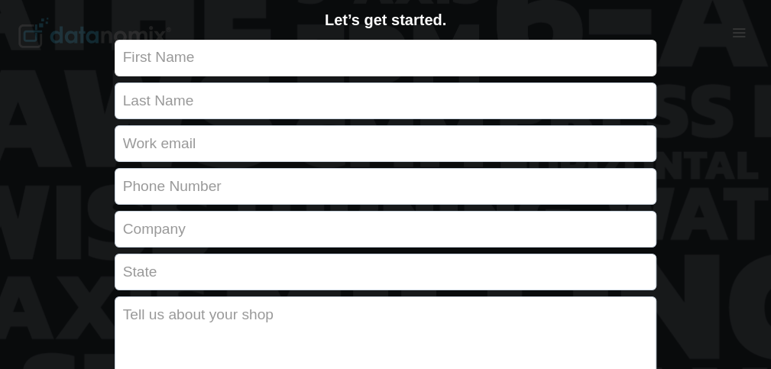
click at [177, 48] on input "Contact form" at bounding box center [386, 58] width 542 height 37
type input "semira"
click at [198, 83] on input "Contact form" at bounding box center [386, 101] width 542 height 37
type input "mustefa"
click at [196, 125] on input "Contact form" at bounding box center [386, 143] width 542 height 37
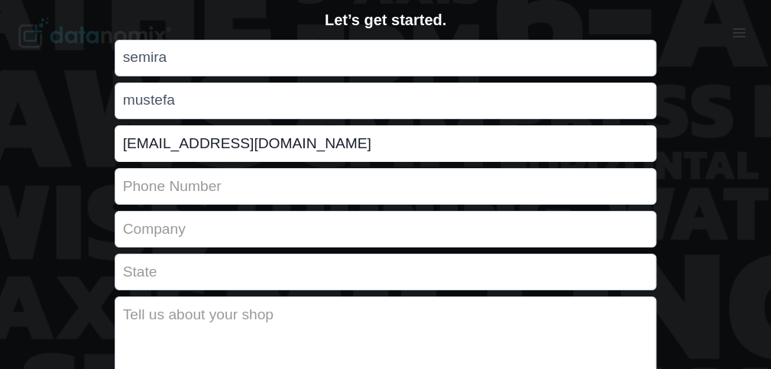
type input "mustafa12@gmail.com"
click at [216, 169] on input "Contact form" at bounding box center [386, 186] width 542 height 37
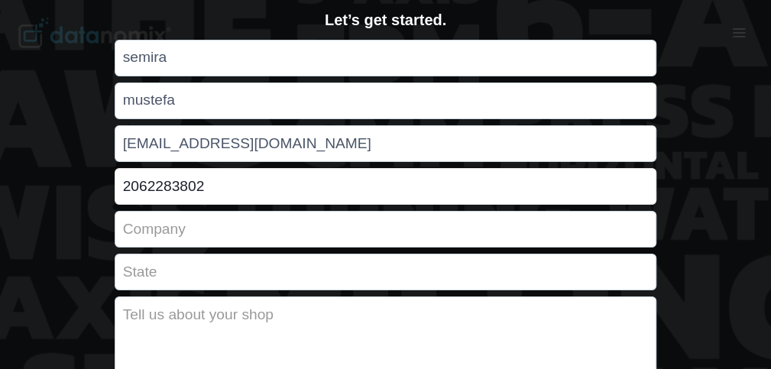
scroll to position [6386, 0]
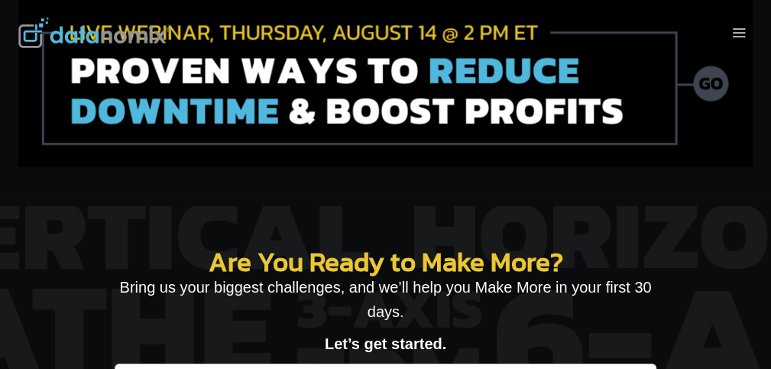
type input "2062283802"
drag, startPoint x: 368, startPoint y: 212, endPoint x: 378, endPoint y: 140, distance: 72.5
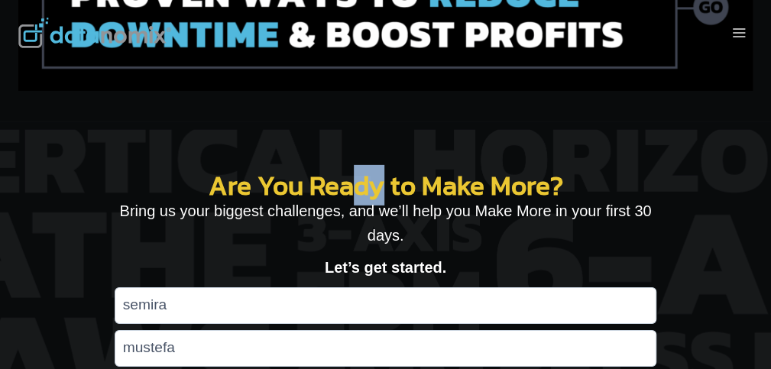
scroll to position [6710, 0]
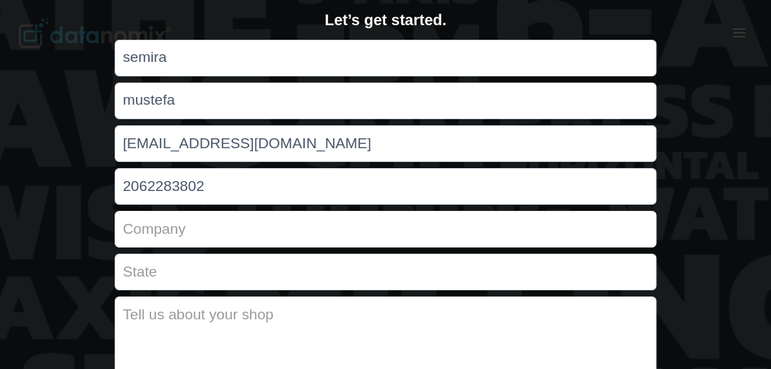
click at [235, 221] on input "Contact form" at bounding box center [386, 229] width 542 height 37
type input "sunrun"
click at [290, 254] on input "Contact form" at bounding box center [386, 272] width 542 height 37
type input "ca"
click at [344, 315] on textarea "Contact form" at bounding box center [386, 340] width 542 height 88
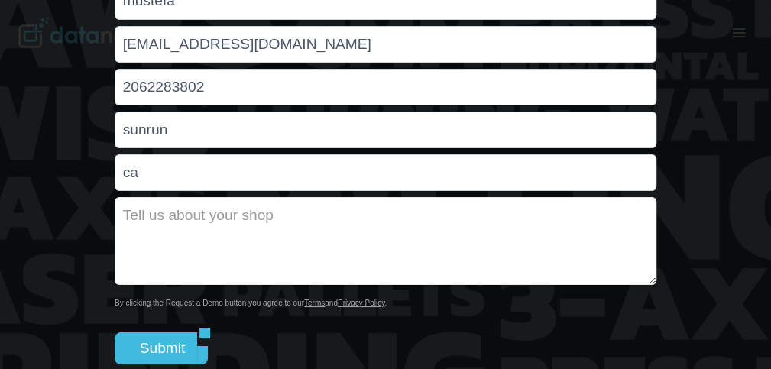
scroll to position [6915, 0]
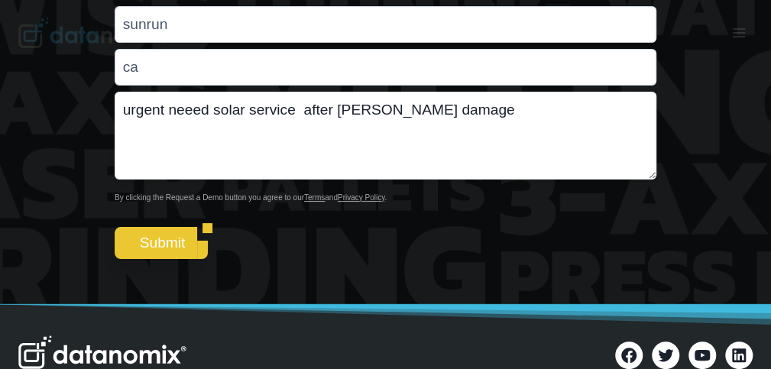
type textarea "urgent neeed solar service after strom damage"
click at [177, 227] on input "Submit" at bounding box center [156, 243] width 83 height 32
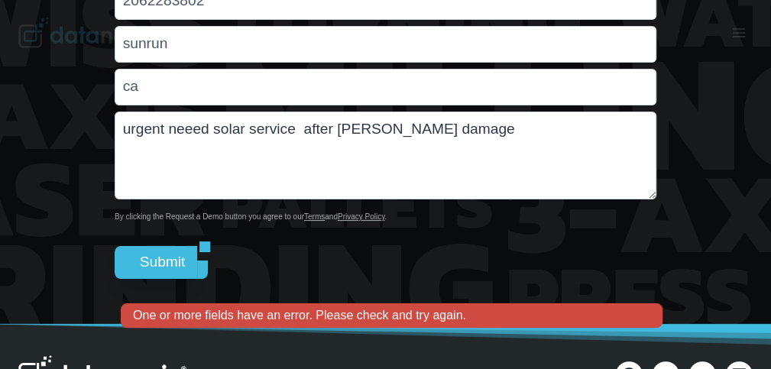
scroll to position [6592, 0]
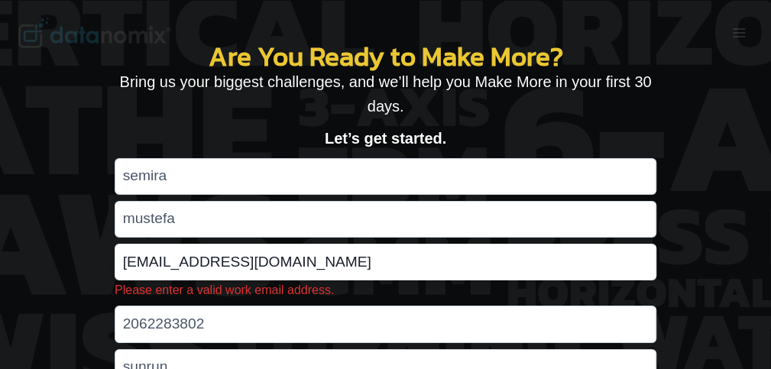
click at [241, 244] on input "mustafa12@gmail.com" at bounding box center [386, 262] width 542 height 37
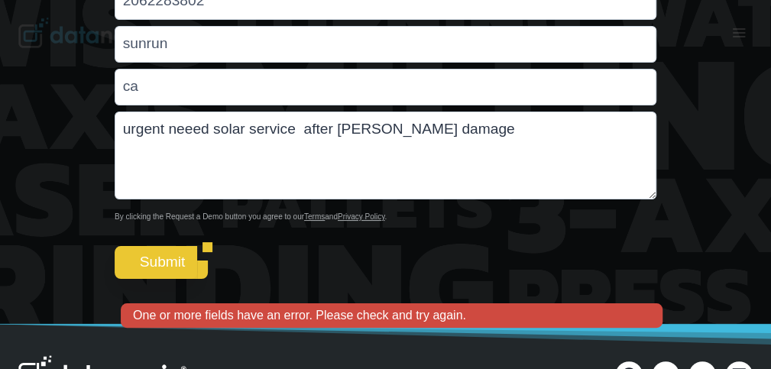
type input "mustafa12@xox.com"
click at [193, 246] on input "Submit" at bounding box center [156, 262] width 83 height 32
